Goal: Transaction & Acquisition: Obtain resource

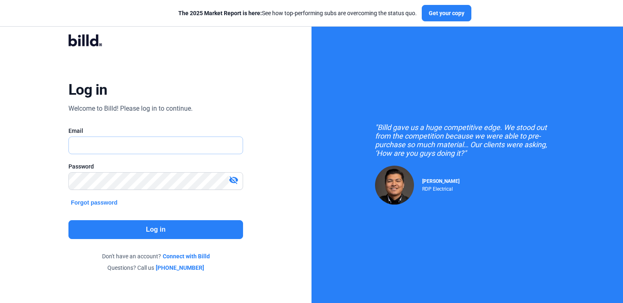
type input "[PERSON_NAME][EMAIL_ADDRESS][DOMAIN_NAME]"
drag, startPoint x: 0, startPoint y: 0, endPoint x: 161, endPoint y: 225, distance: 277.3
click at [161, 225] on button "Log in" at bounding box center [155, 229] width 175 height 19
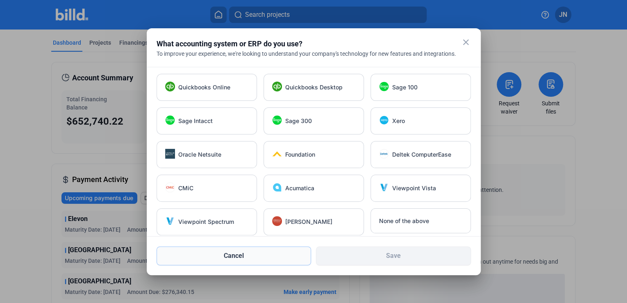
click at [230, 257] on button "Cancel" at bounding box center [234, 255] width 155 height 19
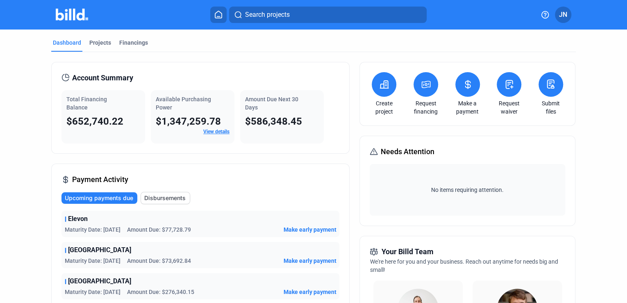
click at [223, 130] on link "View details" at bounding box center [216, 132] width 26 height 6
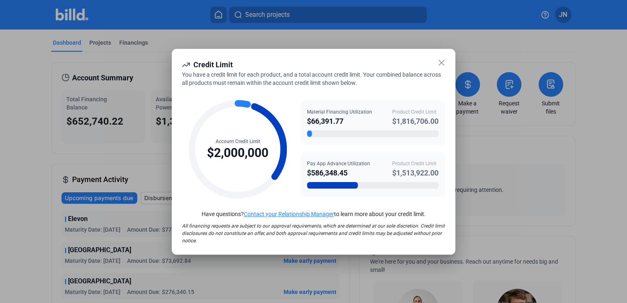
click at [438, 61] on icon at bounding box center [442, 63] width 10 height 10
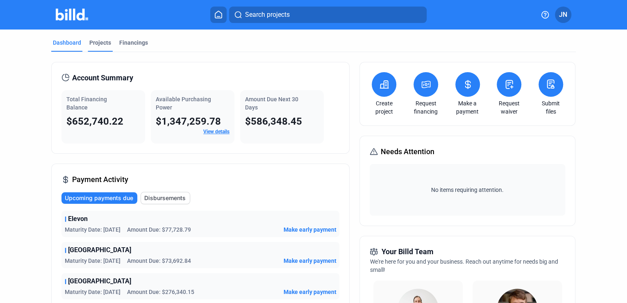
click at [100, 47] on div "Projects" at bounding box center [100, 45] width 25 height 13
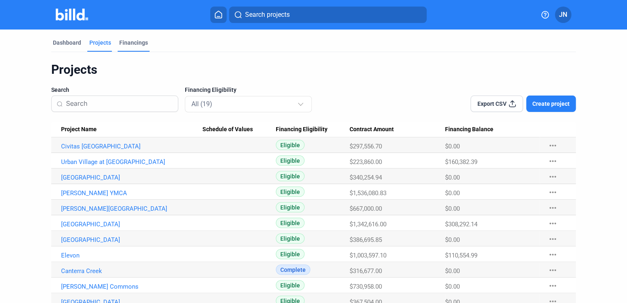
click at [125, 44] on div "Financings" at bounding box center [133, 43] width 29 height 8
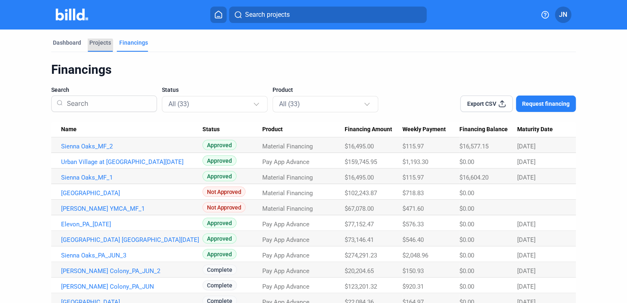
click at [94, 48] on div "Projects" at bounding box center [100, 45] width 25 height 13
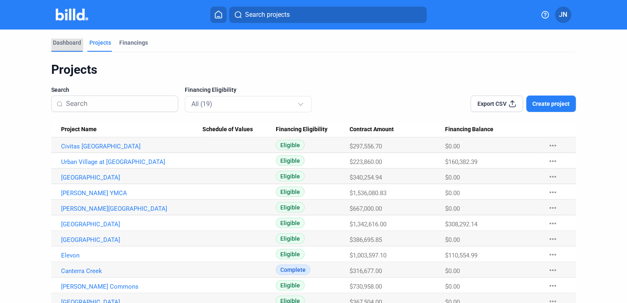
click at [60, 43] on div "Dashboard" at bounding box center [67, 43] width 28 height 8
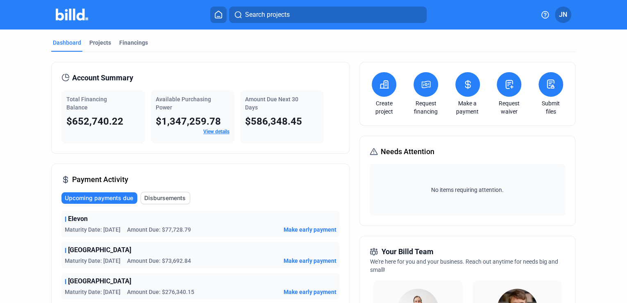
click at [211, 133] on link "View details" at bounding box center [216, 132] width 26 height 6
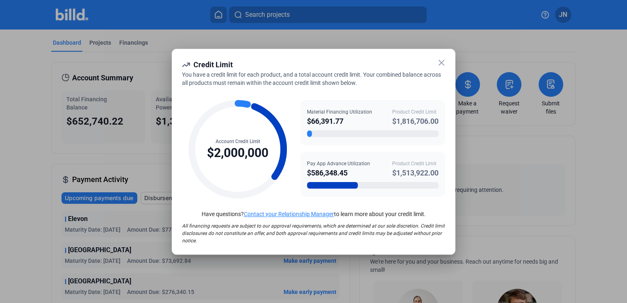
click at [441, 64] on icon at bounding box center [442, 63] width 10 height 10
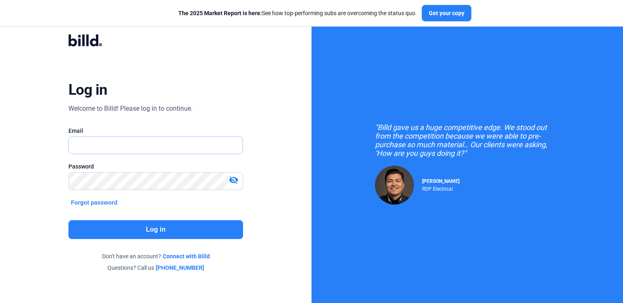
type input "[PERSON_NAME][EMAIL_ADDRESS][DOMAIN_NAME]"
click at [162, 230] on button "Log in" at bounding box center [155, 229] width 175 height 19
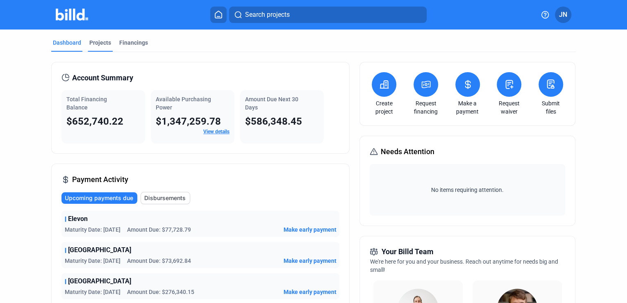
click at [102, 45] on div "Projects" at bounding box center [100, 43] width 22 height 8
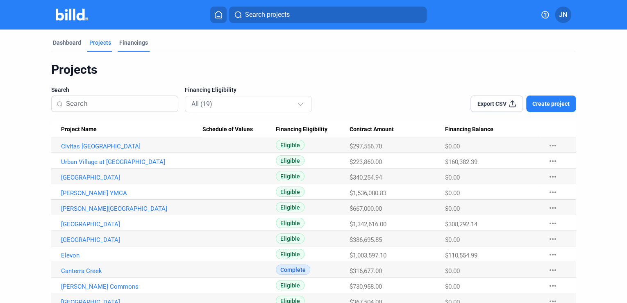
click at [129, 47] on div "Financings" at bounding box center [134, 45] width 32 height 13
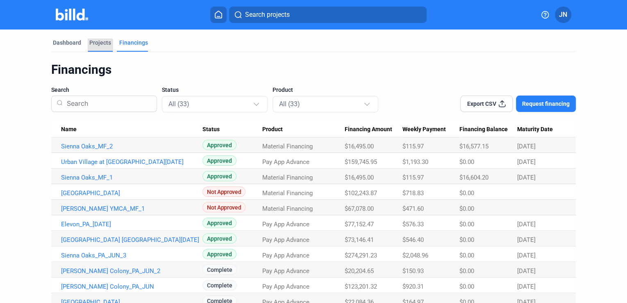
click at [96, 46] on div "Projects" at bounding box center [100, 43] width 22 height 8
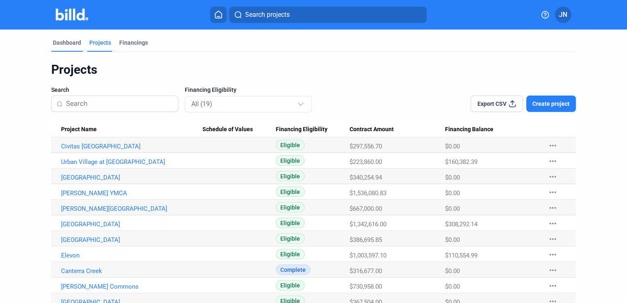
click at [65, 43] on div "Dashboard" at bounding box center [67, 43] width 28 height 8
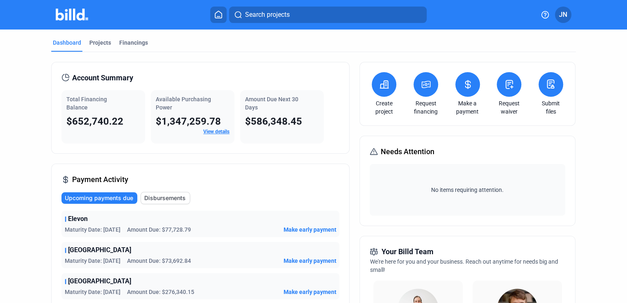
click at [421, 88] on icon at bounding box center [426, 85] width 10 height 10
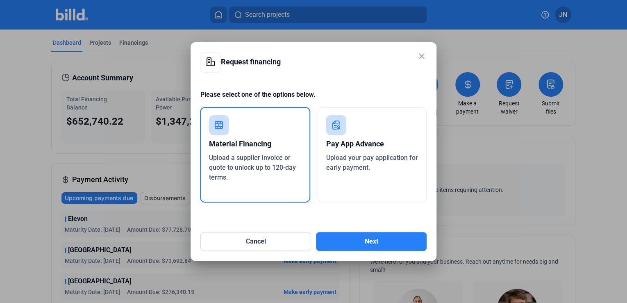
click at [255, 164] on span "Upload a supplier invoice or quote to unlock up to 120-day terms." at bounding box center [252, 167] width 87 height 27
click at [369, 241] on button "Next" at bounding box center [371, 241] width 111 height 19
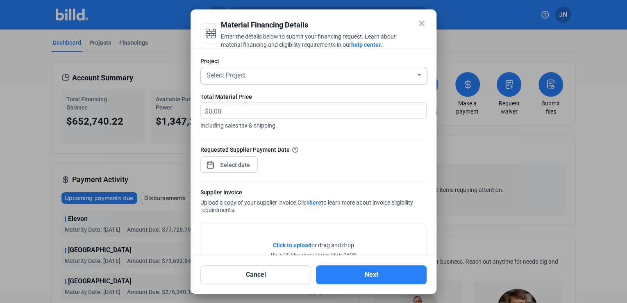
click at [416, 73] on div at bounding box center [419, 74] width 7 height 7
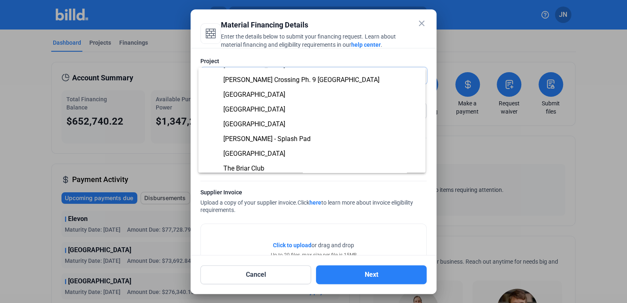
scroll to position [164, 0]
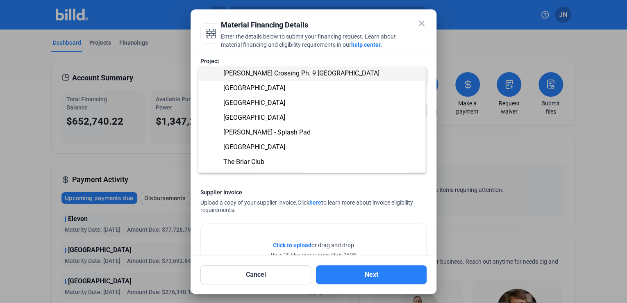
click at [367, 75] on span "[PERSON_NAME] Crossing Ph. 9 [GEOGRAPHIC_DATA]" at bounding box center [312, 73] width 214 height 15
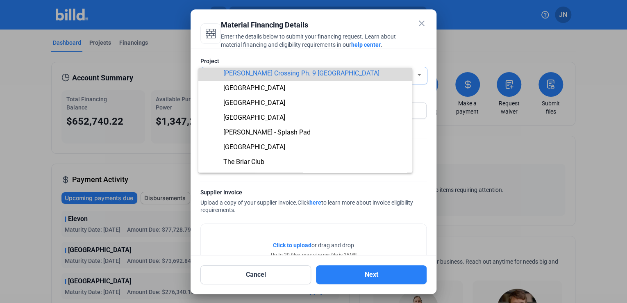
scroll to position [162, 0]
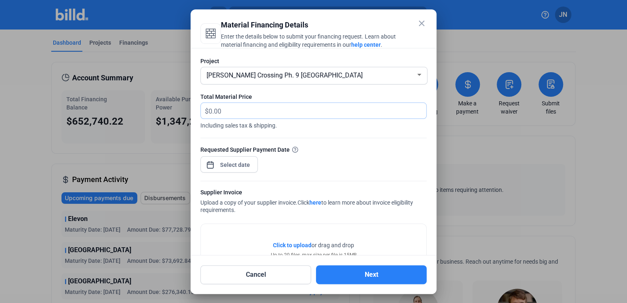
click at [258, 111] on input "text" at bounding box center [313, 111] width 208 height 16
type input "76,817.45"
click at [287, 179] on div at bounding box center [313, 177] width 226 height 8
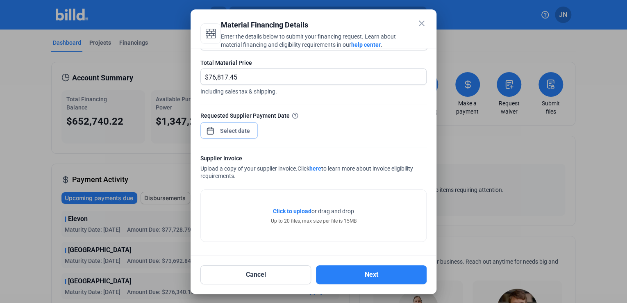
click at [221, 133] on div "close Material Financing Details Enter the details below to submit your financi…" at bounding box center [313, 151] width 627 height 303
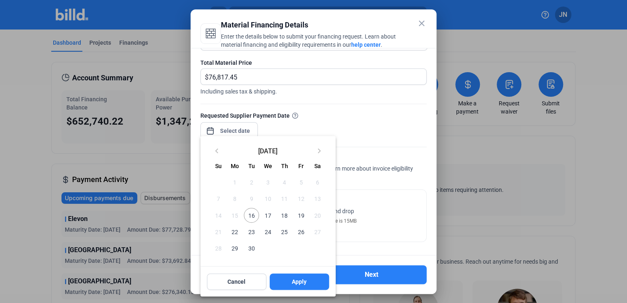
click at [251, 217] on span "16" at bounding box center [251, 215] width 15 height 15
click at [303, 282] on span "Apply" at bounding box center [299, 281] width 15 height 8
click at [295, 280] on span "Apply" at bounding box center [299, 281] width 15 height 8
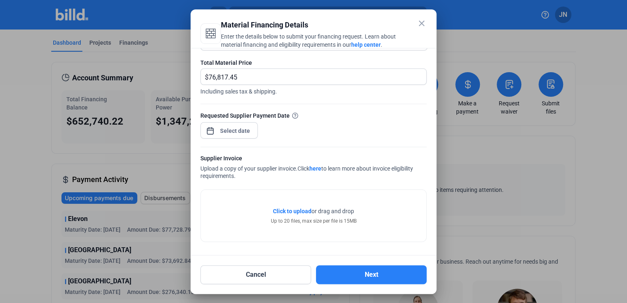
click at [297, 210] on span "Click to upload" at bounding box center [292, 211] width 39 height 7
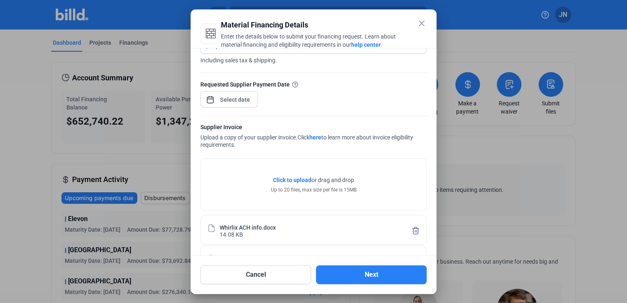
scroll to position [95, 0]
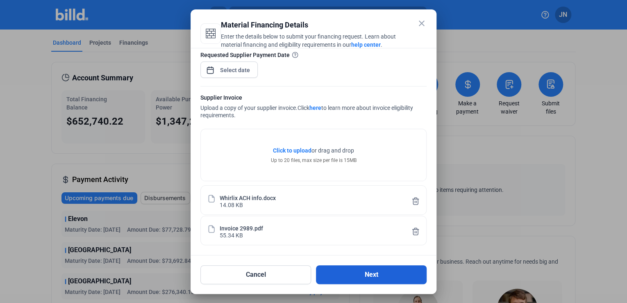
click at [369, 275] on button "Next" at bounding box center [371, 274] width 111 height 19
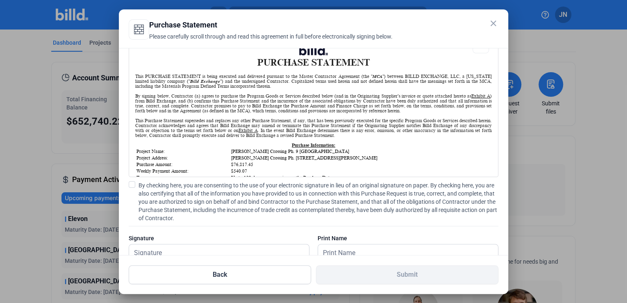
scroll to position [50, 0]
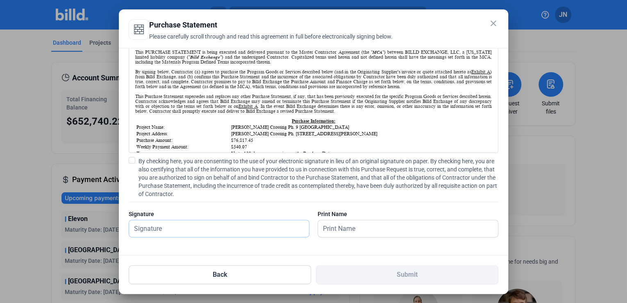
click at [229, 230] on input "text" at bounding box center [219, 228] width 180 height 17
type input "[PERSON_NAME]"
click at [130, 159] on span at bounding box center [132, 160] width 7 height 7
click at [0, 0] on input "By checking here, you are consenting to the use of your electronic signature in…" at bounding box center [0, 0] width 0 height 0
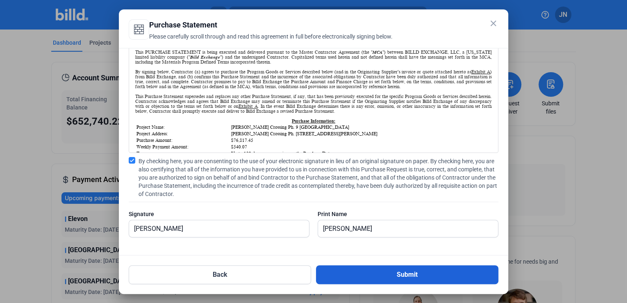
click at [421, 278] on button "Submit" at bounding box center [407, 274] width 182 height 19
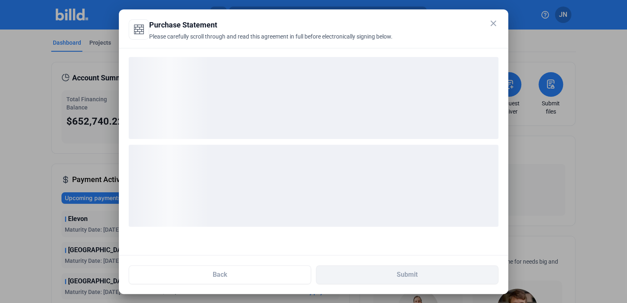
scroll to position [0, 0]
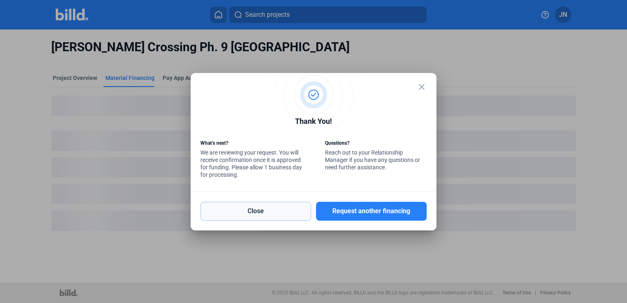
click at [256, 213] on button "Close" at bounding box center [255, 211] width 111 height 19
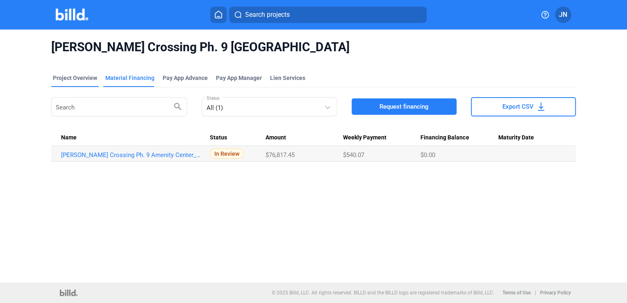
click at [62, 78] on div "Project Overview" at bounding box center [75, 78] width 44 height 8
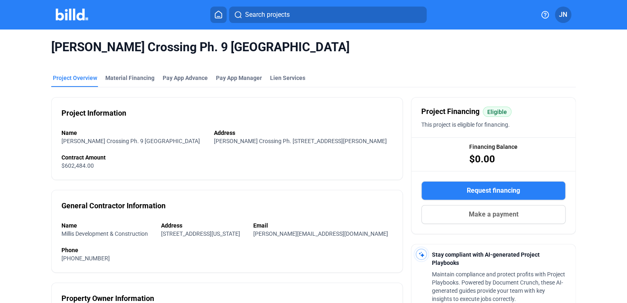
click at [220, 14] on icon at bounding box center [218, 15] width 8 height 8
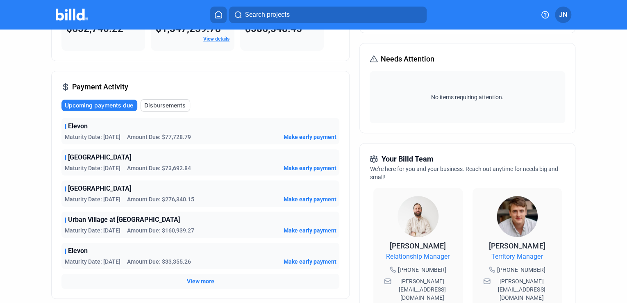
scroll to position [98, 0]
